Goal: Transaction & Acquisition: Purchase product/service

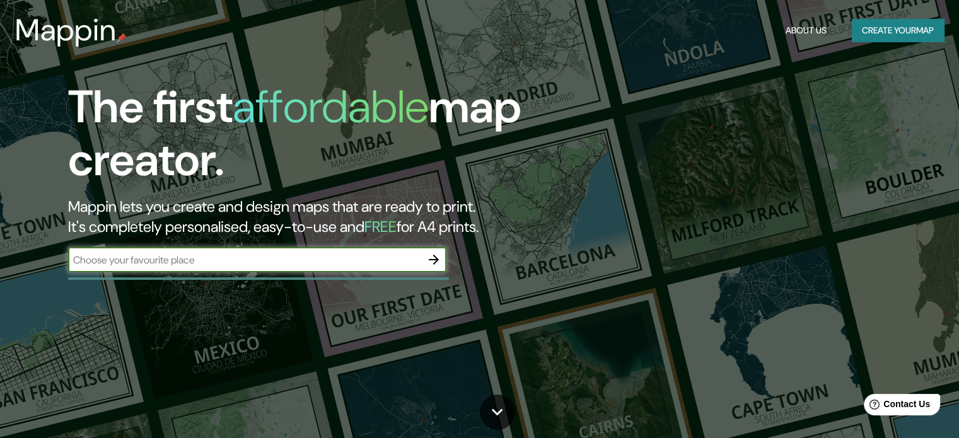
click at [225, 254] on input "text" at bounding box center [244, 260] width 353 height 15
type input "juliaca"
click at [431, 262] on icon "button" at bounding box center [433, 259] width 15 height 15
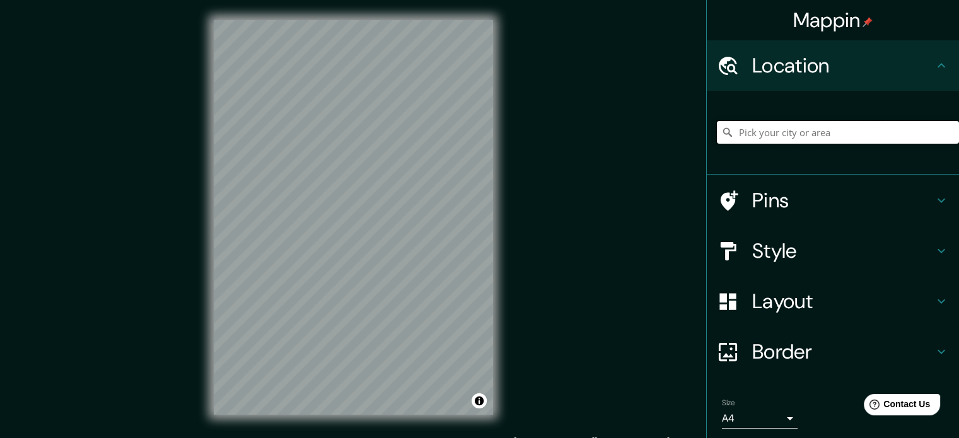
click at [787, 137] on input "Pick your city or area" at bounding box center [838, 132] width 242 height 23
click at [786, 134] on input "[GEOGRAPHIC_DATA]" at bounding box center [838, 132] width 242 height 23
drag, startPoint x: 794, startPoint y: 133, endPoint x: 593, endPoint y: 138, distance: 200.6
click at [600, 138] on div "Mappin Location [GEOGRAPHIC_DATA] [GEOGRAPHIC_DATA] [GEOGRAPHIC_DATA] i [GEOGRA…" at bounding box center [479, 227] width 959 height 455
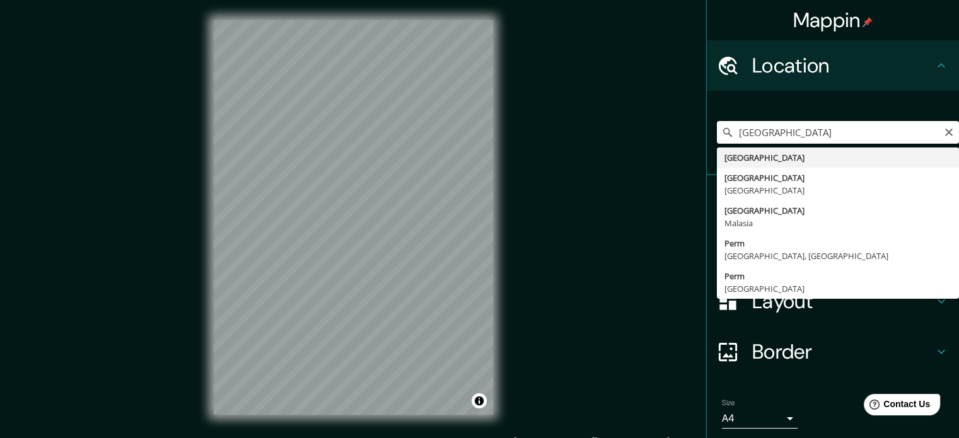
click at [765, 132] on input "[GEOGRAPHIC_DATA]" at bounding box center [838, 132] width 242 height 23
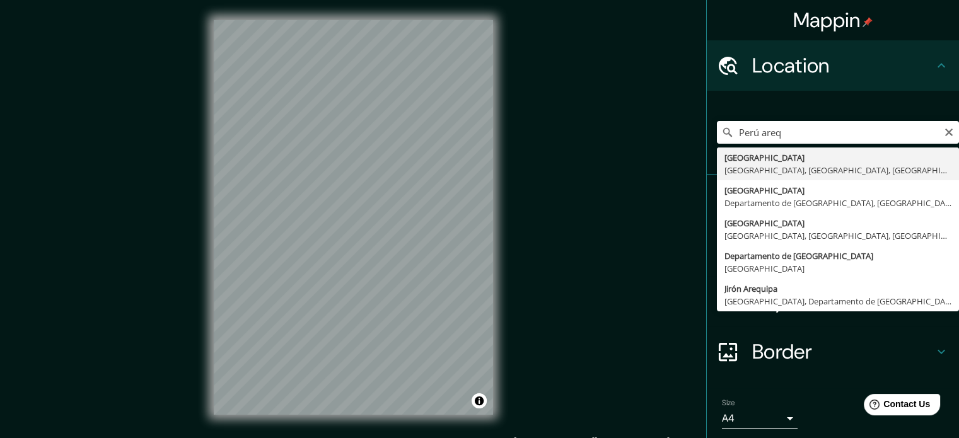
type input "[GEOGRAPHIC_DATA], [GEOGRAPHIC_DATA], [GEOGRAPHIC_DATA], [GEOGRAPHIC_DATA]"
